Goal: Transaction & Acquisition: Book appointment/travel/reservation

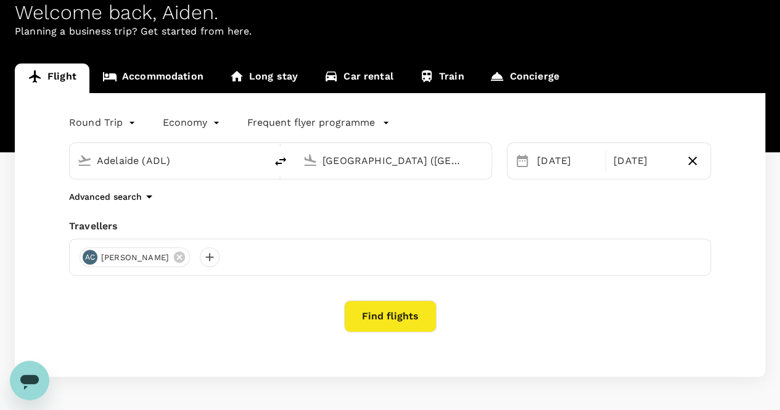
scroll to position [109, 0]
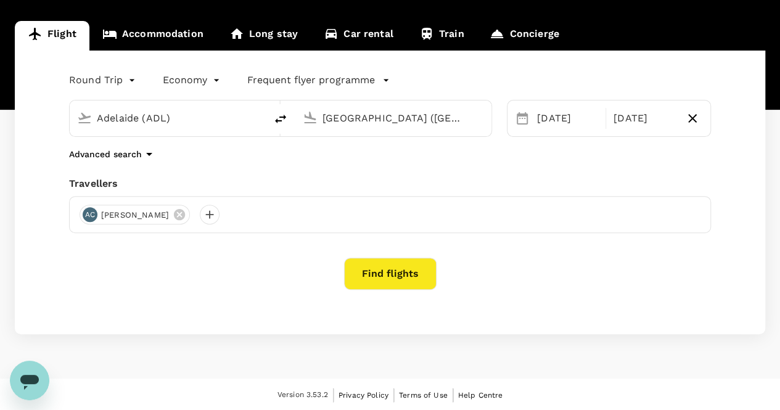
click at [511, 245] on div "Round Trip roundtrip Economy economy Frequent flyer programme [GEOGRAPHIC_DATA]…" at bounding box center [390, 193] width 751 height 284
click at [402, 274] on button "Find flights" at bounding box center [390, 274] width 93 height 32
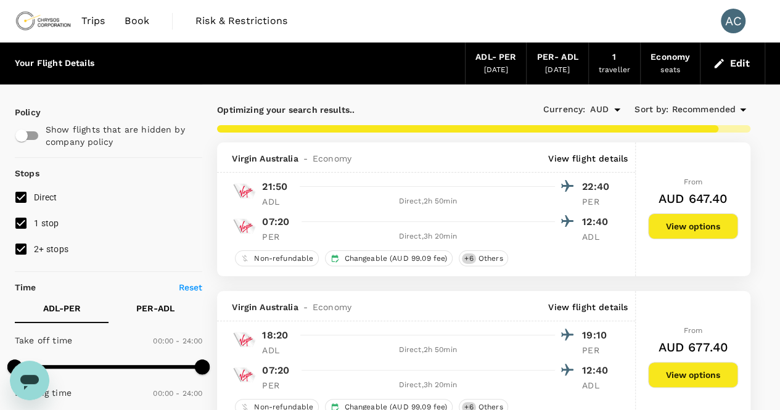
type input "820"
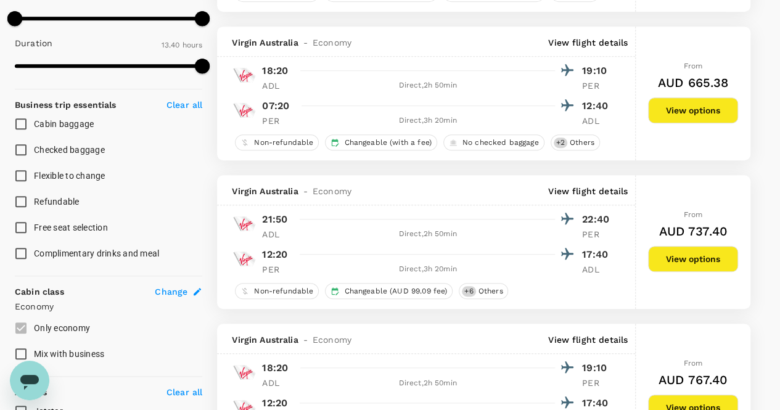
scroll to position [402, 0]
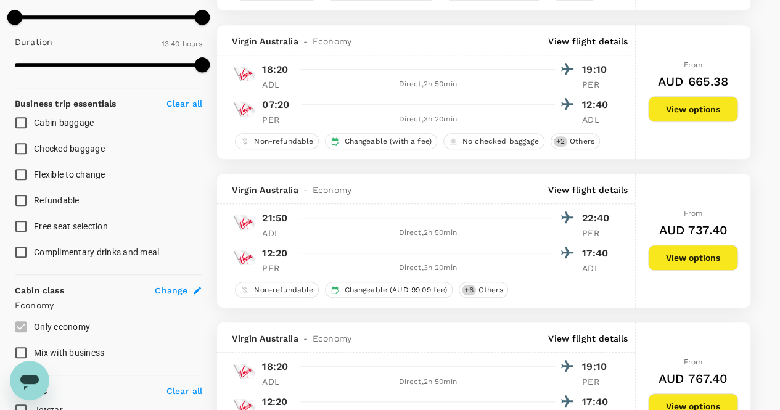
click at [67, 147] on span "Checked baggage" at bounding box center [69, 149] width 71 height 10
click at [34, 147] on input "Checked baggage" at bounding box center [21, 149] width 26 height 26
checkbox input "true"
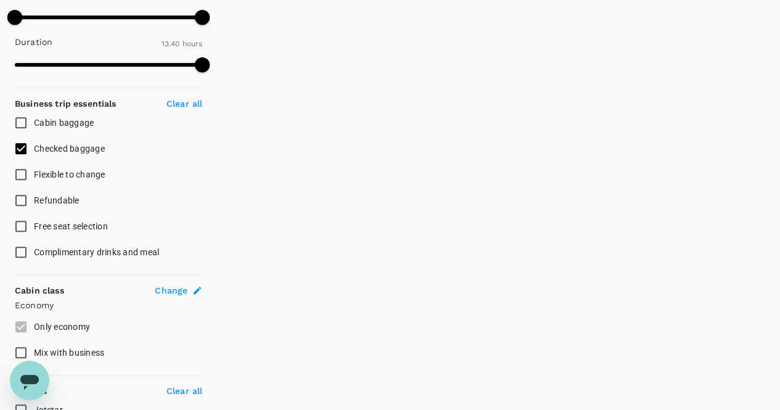
click at [80, 176] on span "Flexible to change" at bounding box center [70, 175] width 72 height 10
click at [34, 176] on input "Flexible to change" at bounding box center [21, 175] width 26 height 26
checkbox input "true"
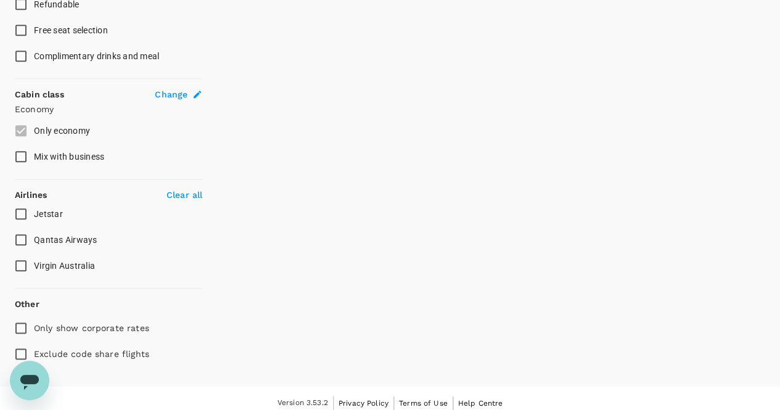
scroll to position [605, 0]
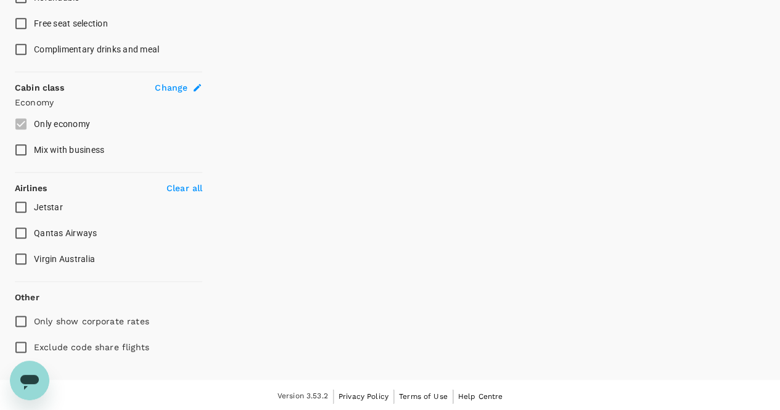
click at [86, 230] on span "Qantas Airways" at bounding box center [66, 233] width 64 height 10
click at [34, 230] on input "Qantas Airways" at bounding box center [21, 233] width 26 height 26
checkbox input "true"
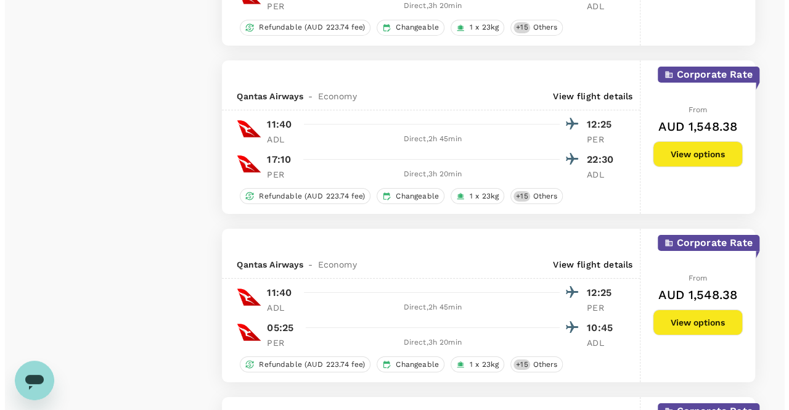
scroll to position [2090, 0]
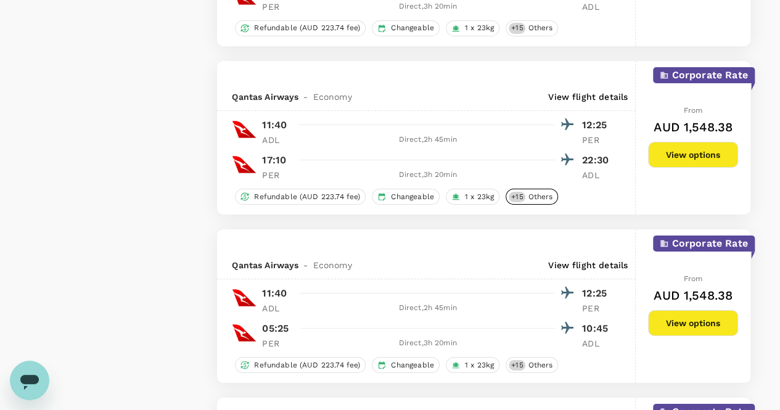
click at [523, 192] on span "Others" at bounding box center [540, 197] width 35 height 10
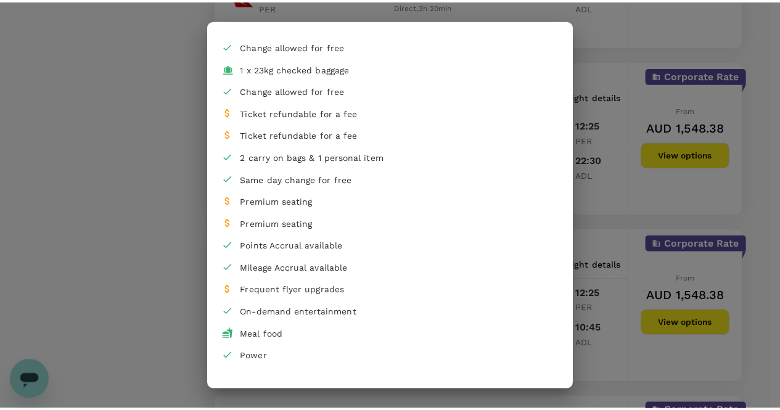
scroll to position [128, 0]
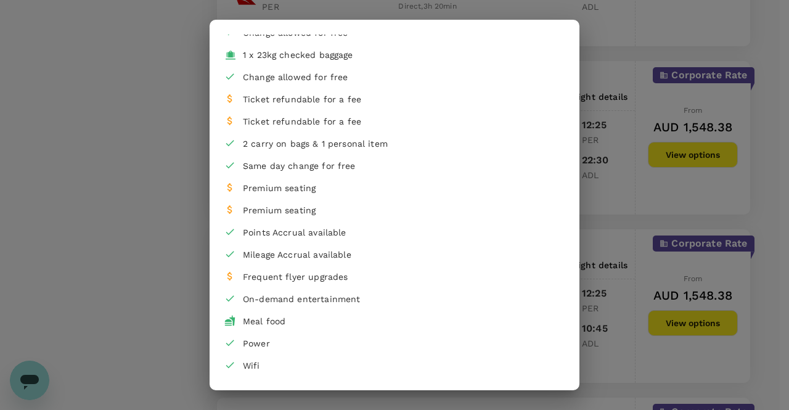
click at [143, 178] on div "Flight services Refundable with a AUD 223.74 fee Changeable with no additional …" at bounding box center [394, 205] width 789 height 410
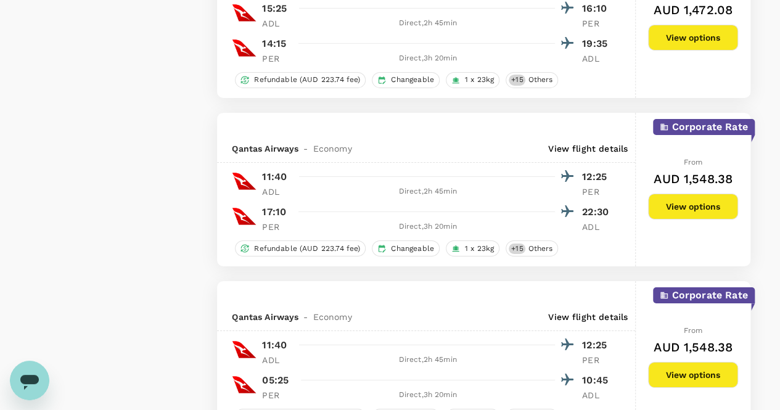
scroll to position [2039, 0]
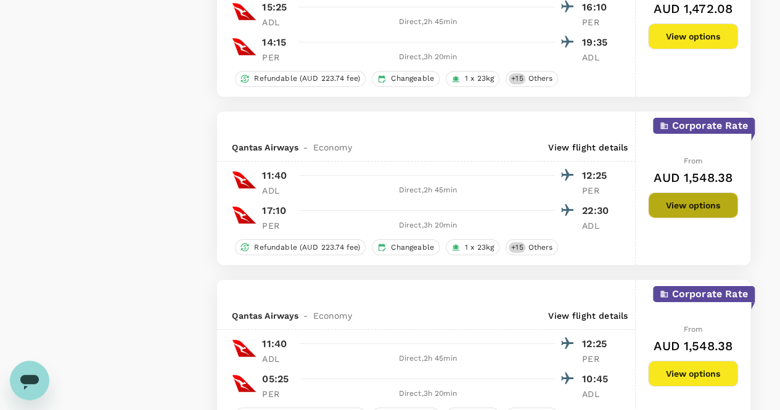
click at [676, 200] on button "View options" at bounding box center [693, 205] width 90 height 26
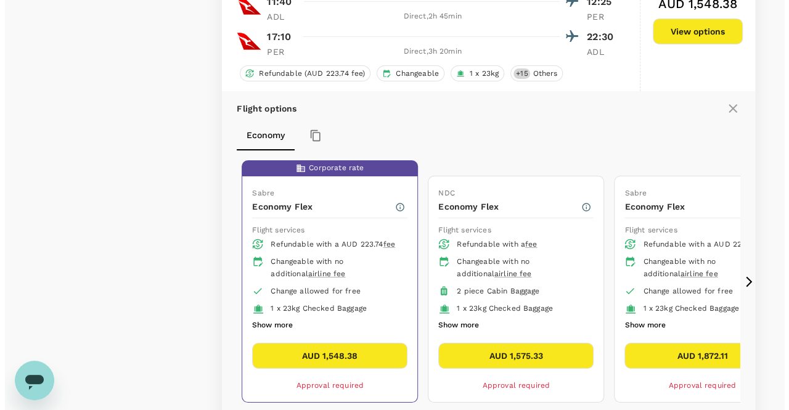
scroll to position [2254, 0]
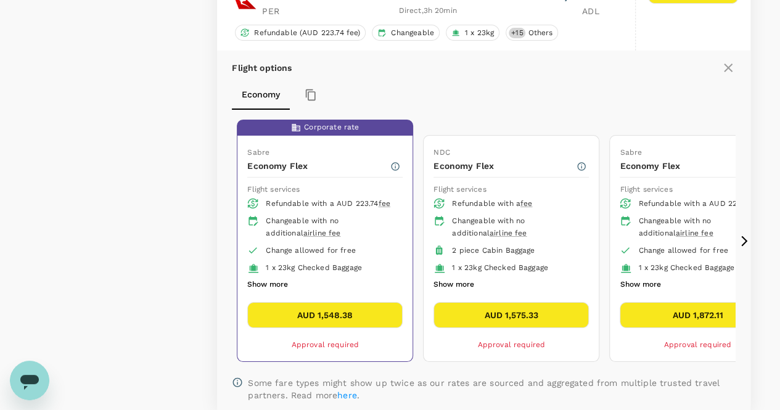
click at [745, 235] on icon at bounding box center [744, 241] width 12 height 12
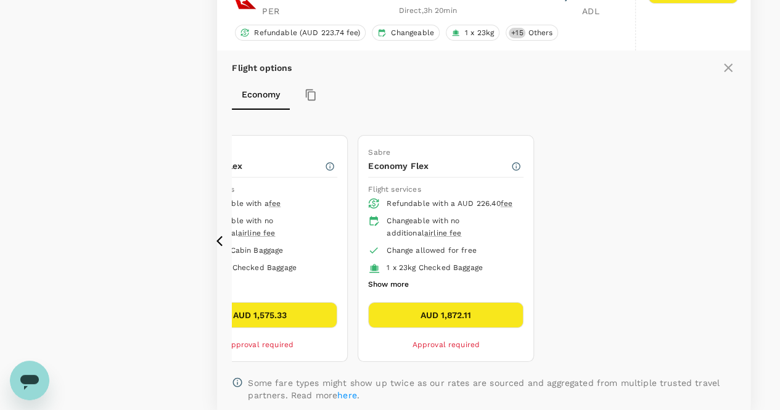
click at [221, 236] on icon at bounding box center [219, 241] width 6 height 10
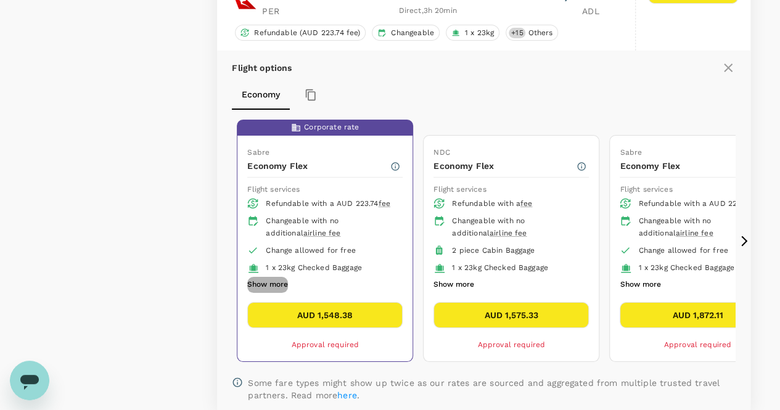
click at [284, 280] on button "Show more" at bounding box center [267, 285] width 41 height 16
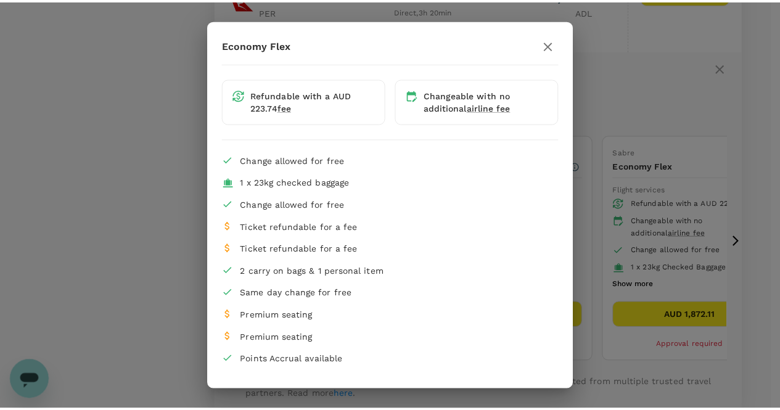
scroll to position [128, 0]
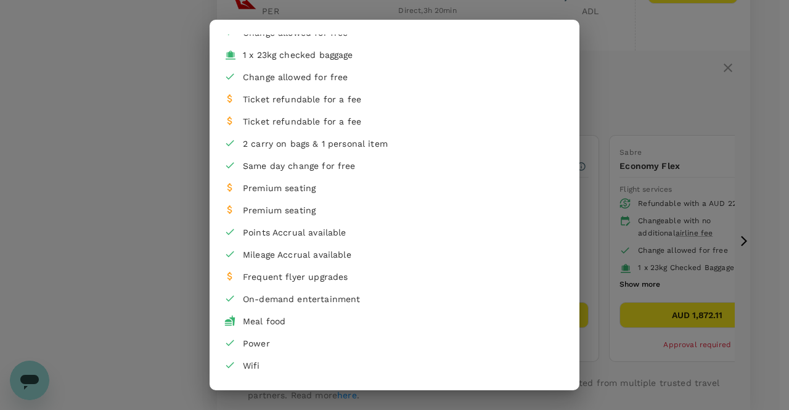
click at [152, 233] on div "Economy Flex Refundable with a AUD 223.74 fee Changeable with no additional air…" at bounding box center [394, 205] width 789 height 410
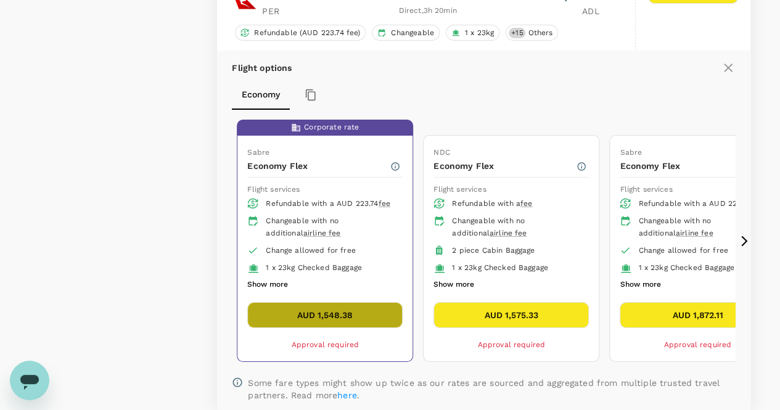
click at [331, 307] on button "AUD 1,548.38" at bounding box center [324, 315] width 155 height 26
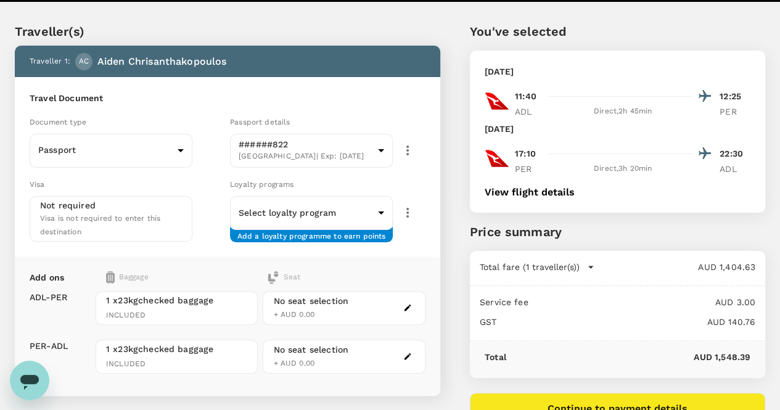
scroll to position [28, 0]
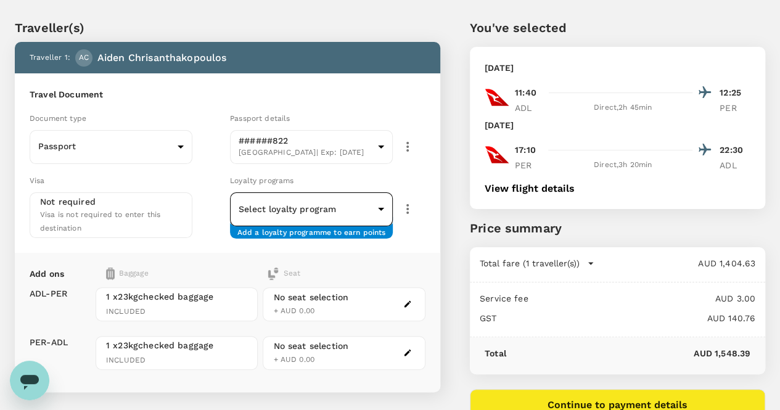
click at [320, 207] on body "Back to flight results Flight review Traveller(s) Traveller 1 : AC Aiden Chrisa…" at bounding box center [390, 267] width 780 height 591
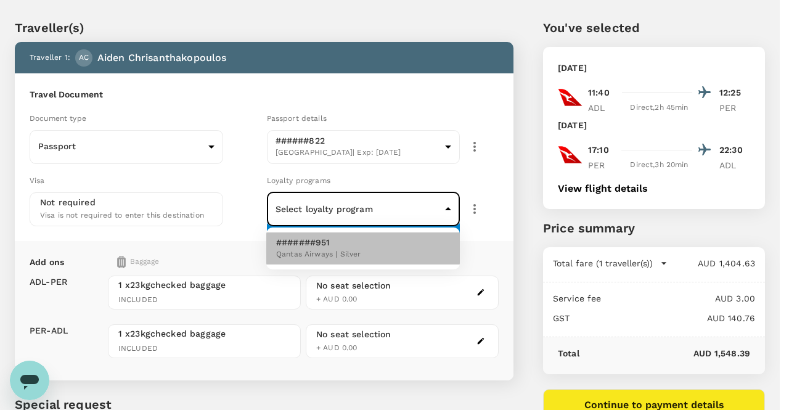
click at [331, 250] on span "Qantas Airways | Silver" at bounding box center [318, 255] width 84 height 12
type input "e832217f-1915-4bd6-a364-ac46ba16d2c3"
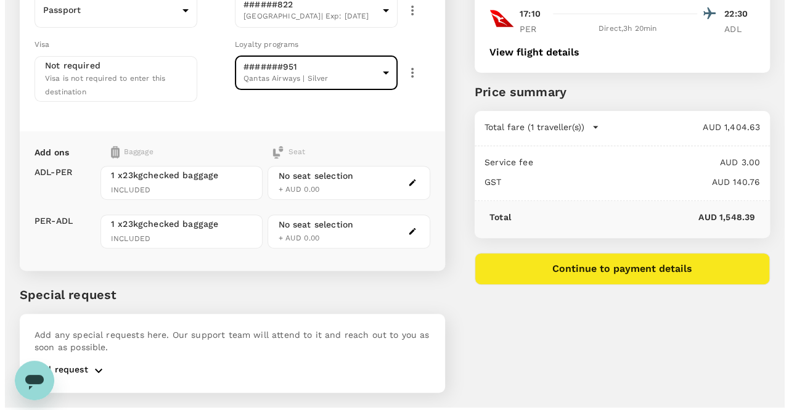
scroll to position [167, 0]
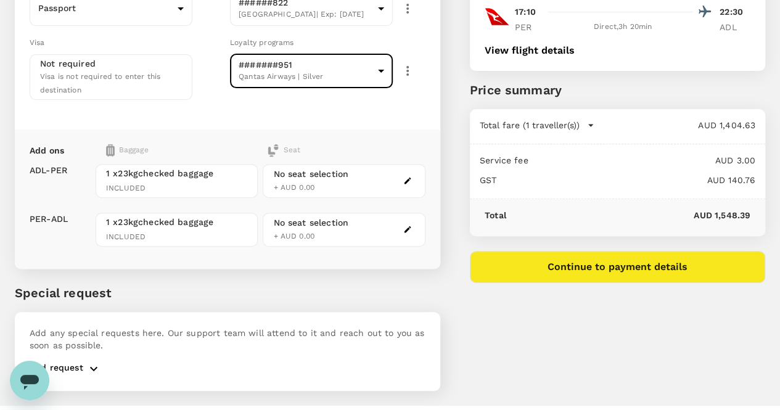
click at [412, 176] on icon "button" at bounding box center [407, 180] width 9 height 9
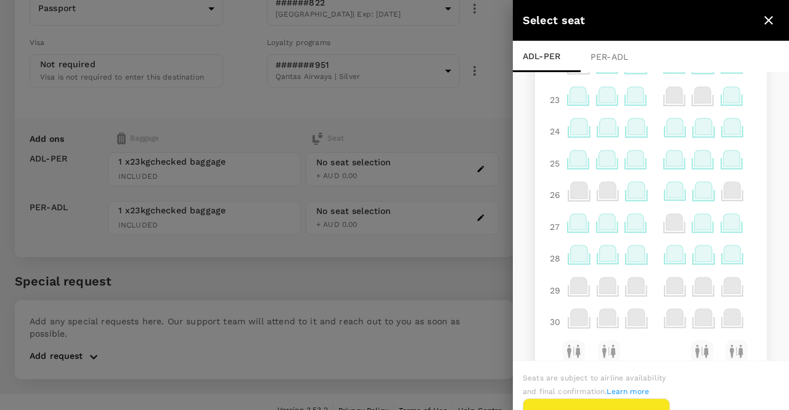
scroll to position [684, 0]
click at [667, 193] on icon at bounding box center [675, 189] width 17 height 16
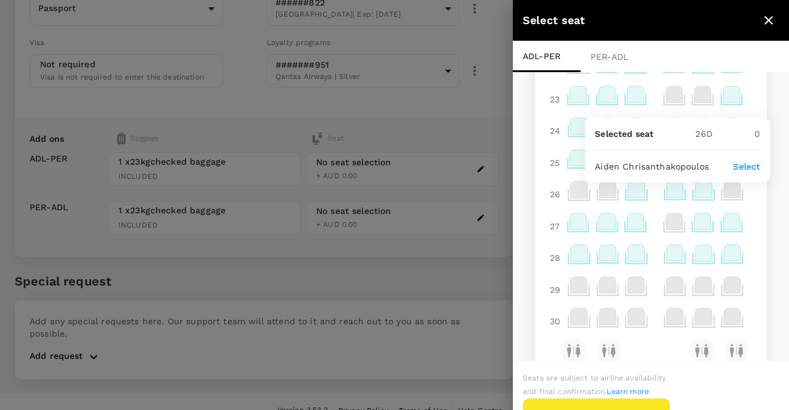
click at [747, 166] on p "Select" at bounding box center [746, 166] width 27 height 12
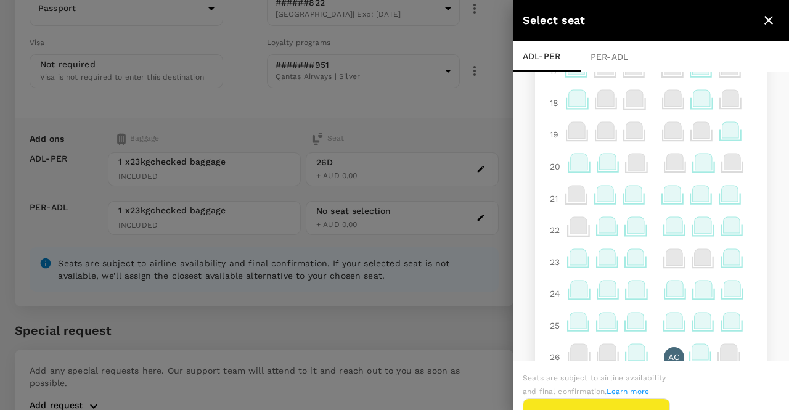
scroll to position [715, 0]
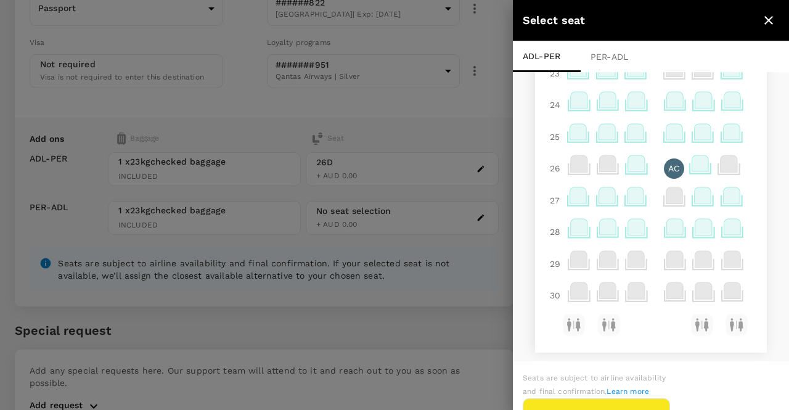
click at [472, 295] on div at bounding box center [394, 205] width 789 height 410
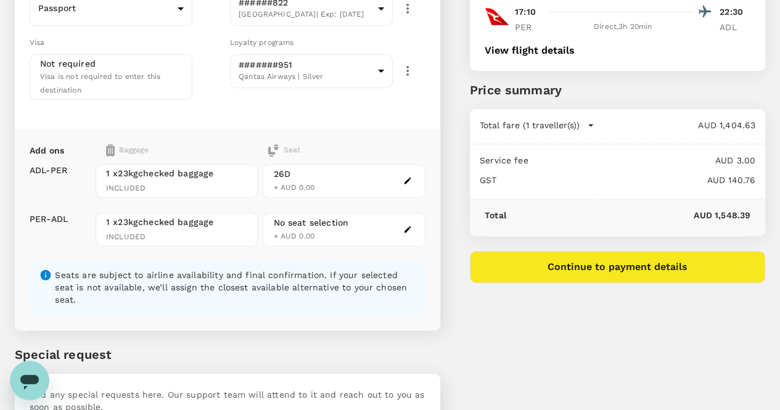
click at [415, 222] on button "button" at bounding box center [407, 229] width 15 height 15
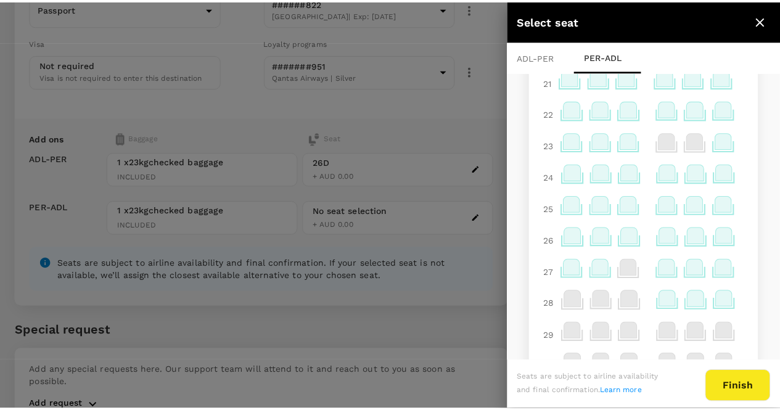
scroll to position [628, 0]
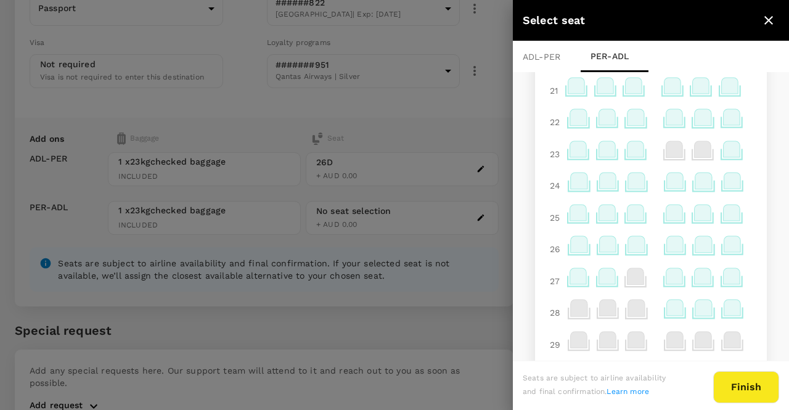
click at [628, 221] on icon at bounding box center [636, 213] width 17 height 16
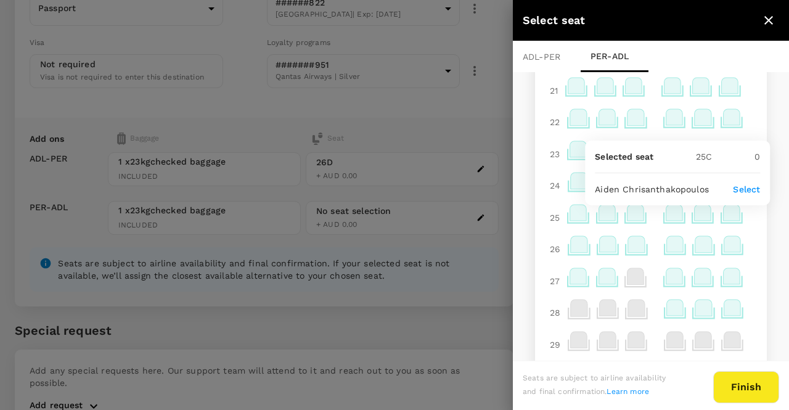
click at [744, 190] on p "Select" at bounding box center [746, 189] width 27 height 12
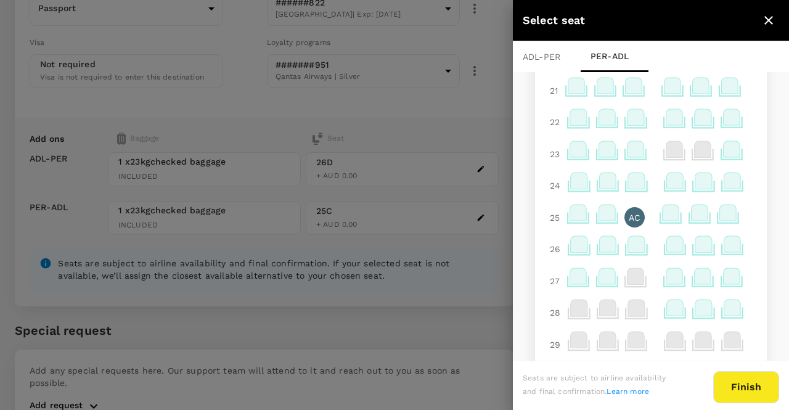
click at [764, 389] on button "Finish" at bounding box center [747, 387] width 66 height 32
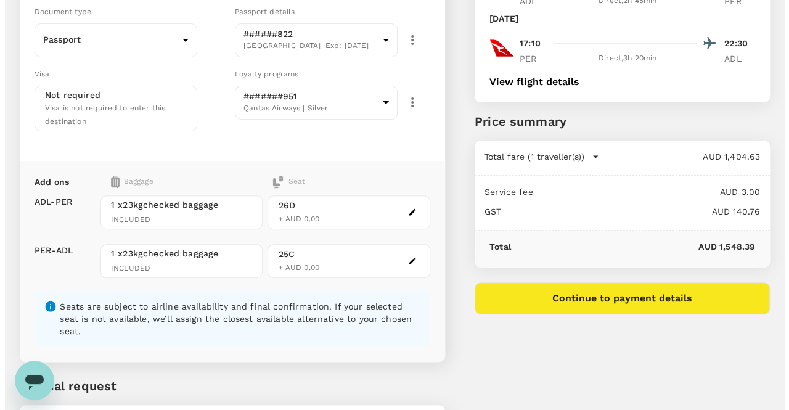
scroll to position [218, 0]
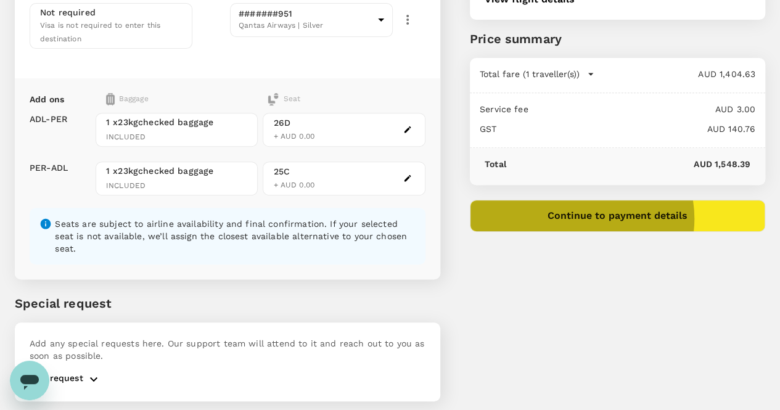
click at [654, 218] on button "Continue to payment details" at bounding box center [617, 216] width 295 height 32
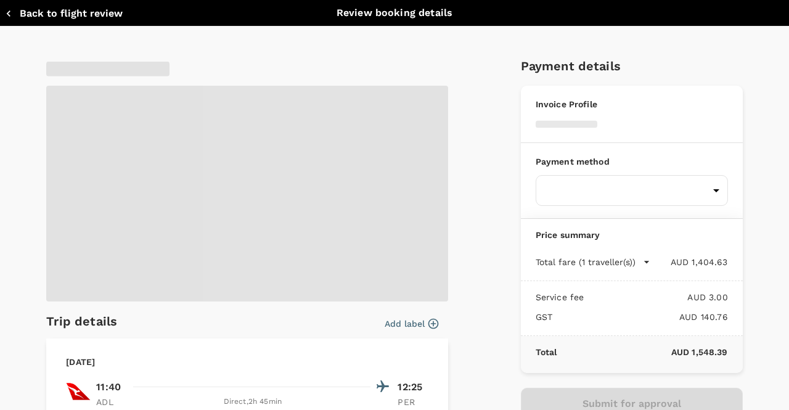
type input "9c4289b1-14a3-4119-8736-521306e5ca8f"
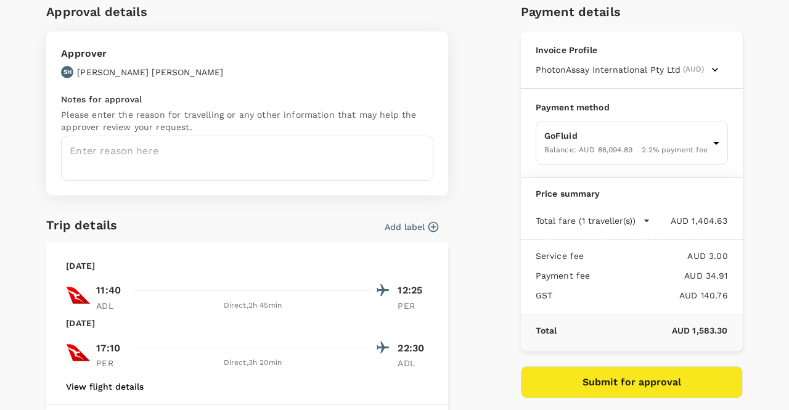
scroll to position [57, 0]
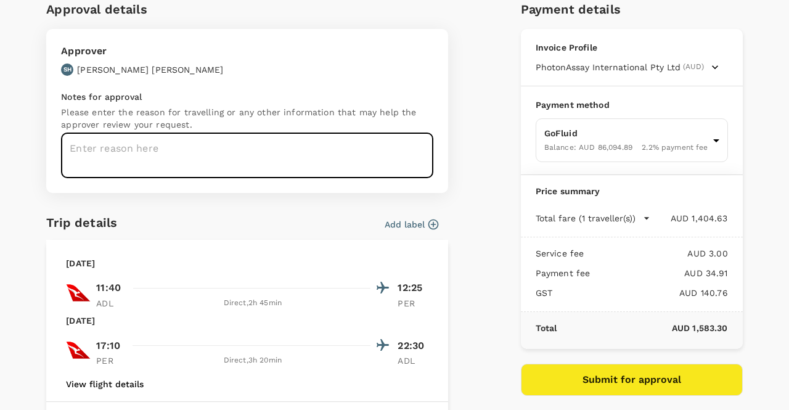
click at [244, 155] on textarea at bounding box center [247, 155] width 372 height 45
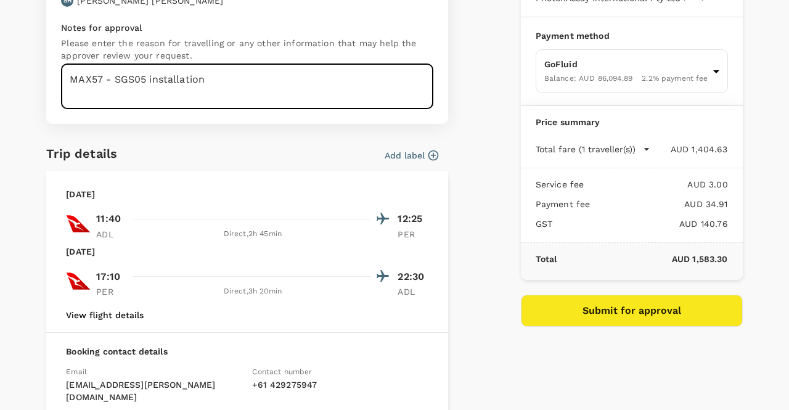
scroll to position [0, 0]
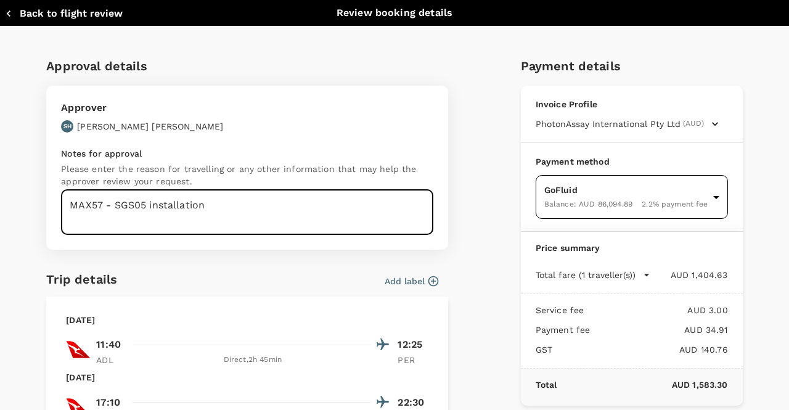
type textarea "MAX57 - SGS05 installation"
click at [665, 186] on body "Back to flight results Flight review Traveller(s) Traveller 1 : AC Aiden Chrisa…" at bounding box center [394, 103] width 789 height 643
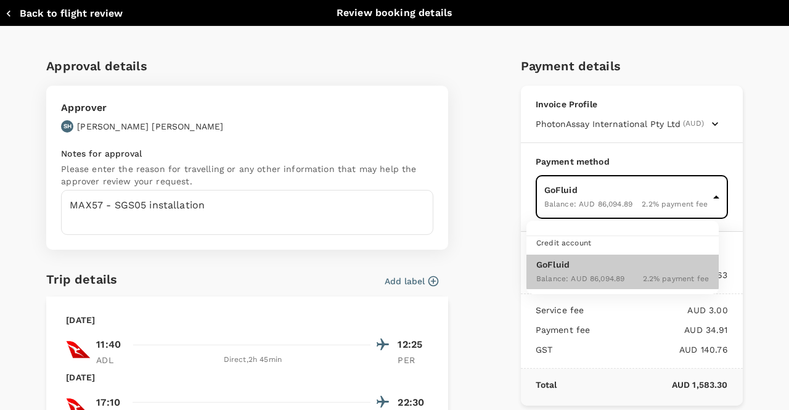
click at [665, 186] on div at bounding box center [394, 205] width 789 height 410
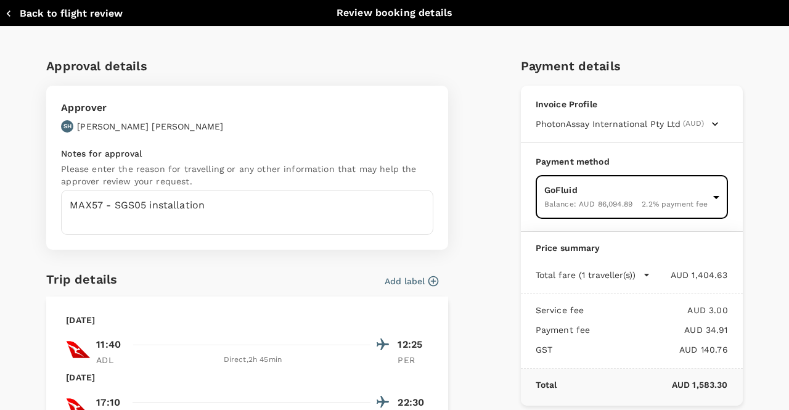
scroll to position [291, 0]
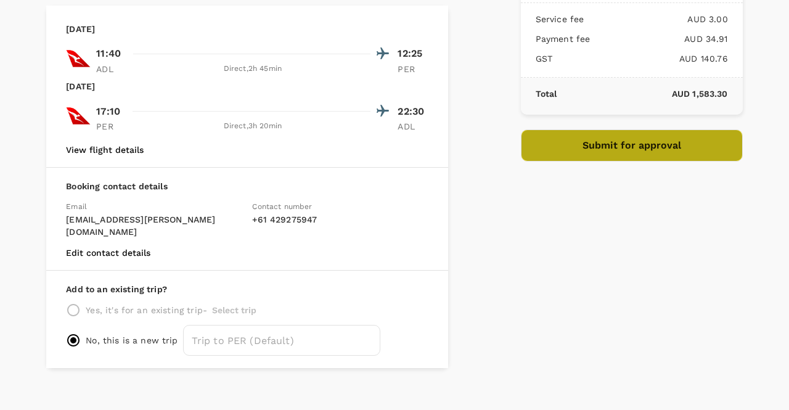
click at [619, 147] on button "Submit for approval" at bounding box center [632, 146] width 222 height 32
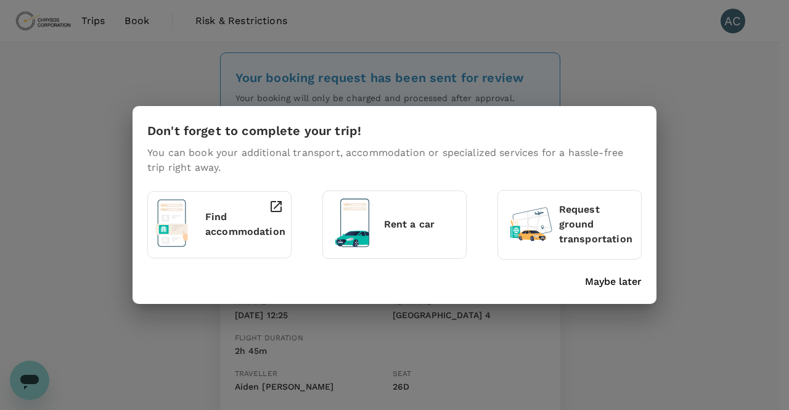
click at [606, 288] on p "Maybe later" at bounding box center [613, 281] width 57 height 15
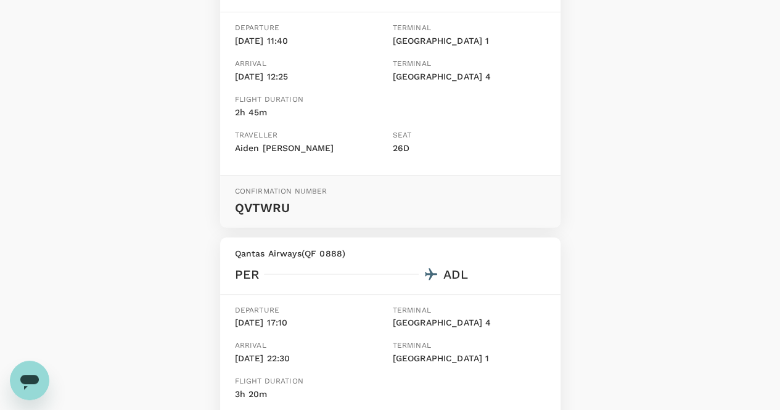
scroll to position [450, 0]
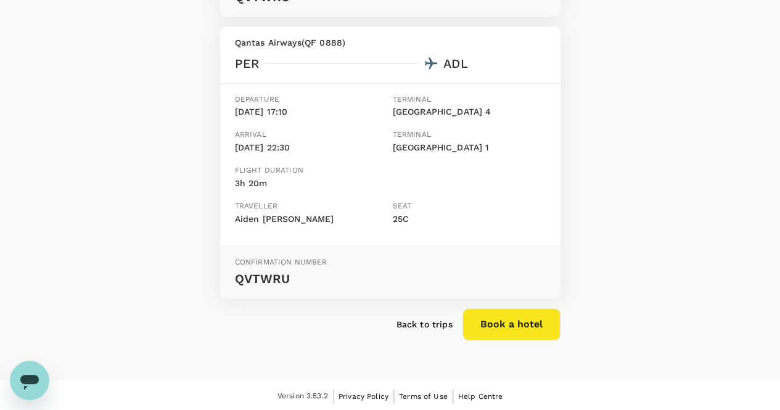
click at [441, 327] on p "Back to trips" at bounding box center [425, 324] width 56 height 12
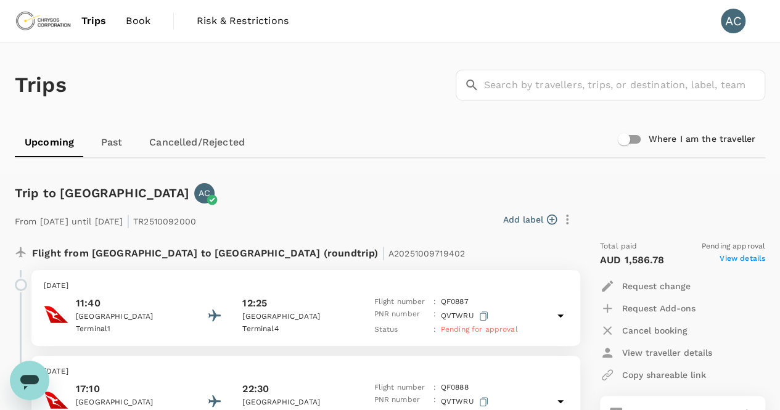
click at [101, 19] on span "Trips" at bounding box center [93, 21] width 25 height 15
click at [30, 27] on img at bounding box center [43, 20] width 57 height 27
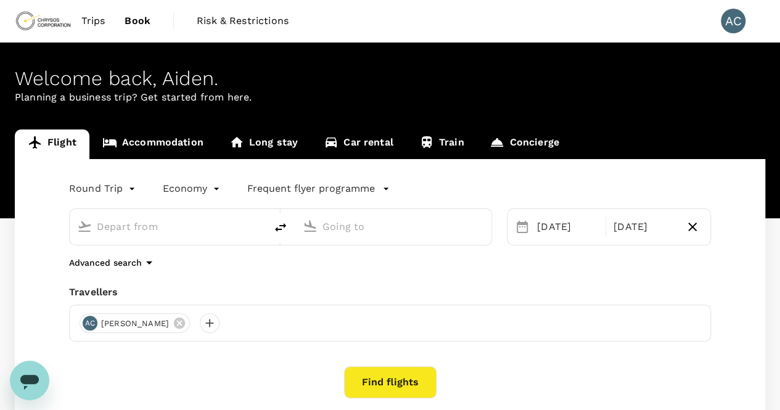
type input "Adelaide (ADL)"
type input "[GEOGRAPHIC_DATA] ([GEOGRAPHIC_DATA])"
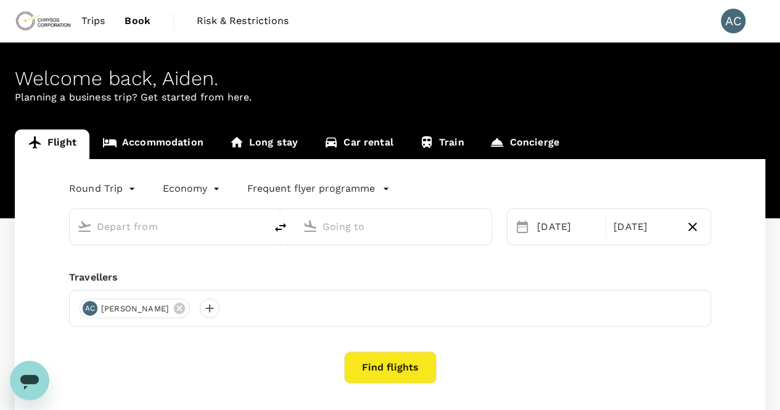
type input "Adelaide (ADL)"
type input "[GEOGRAPHIC_DATA] ([GEOGRAPHIC_DATA])"
